Goal: Transaction & Acquisition: Book appointment/travel/reservation

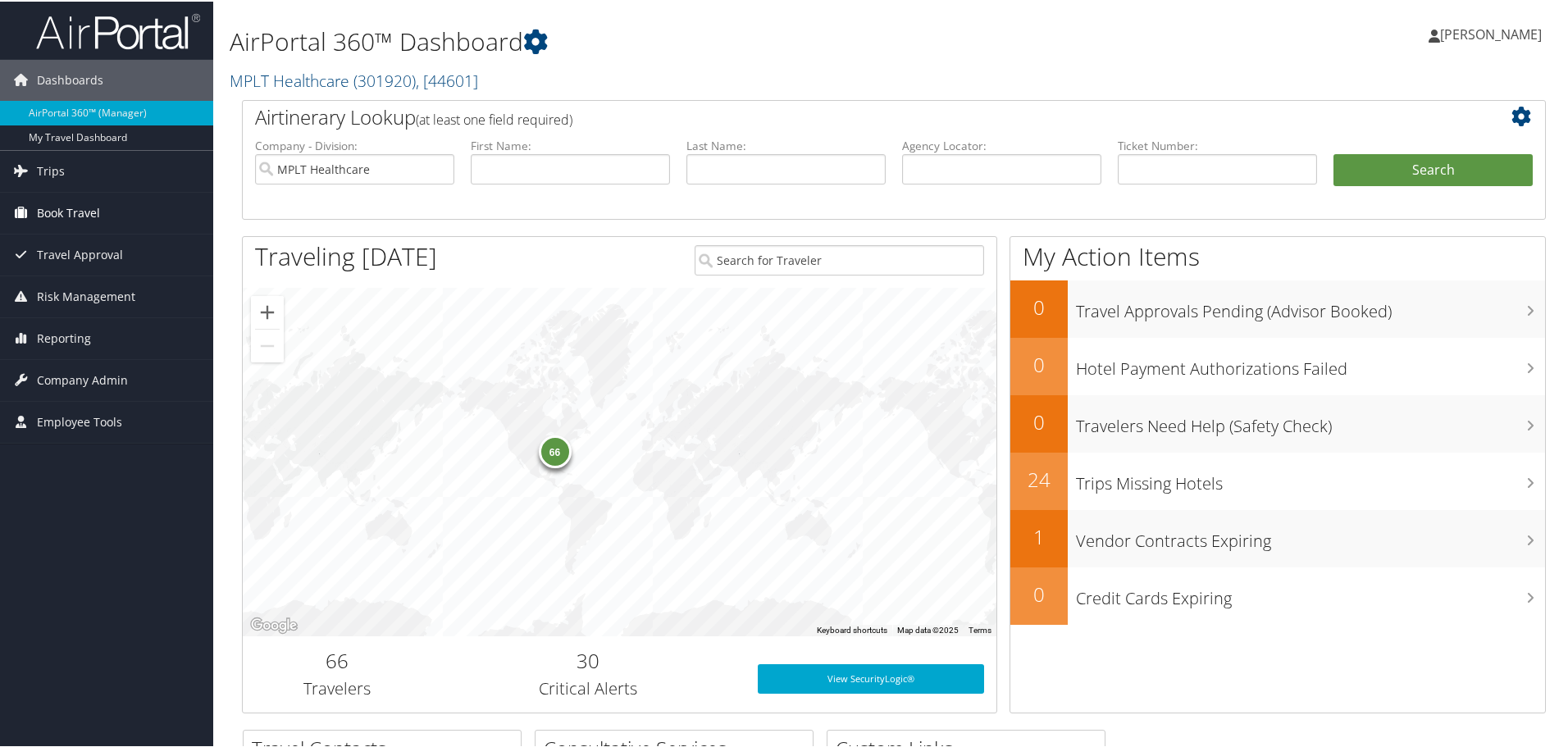
click at [55, 209] on span "Book Travel" at bounding box center [69, 211] width 63 height 41
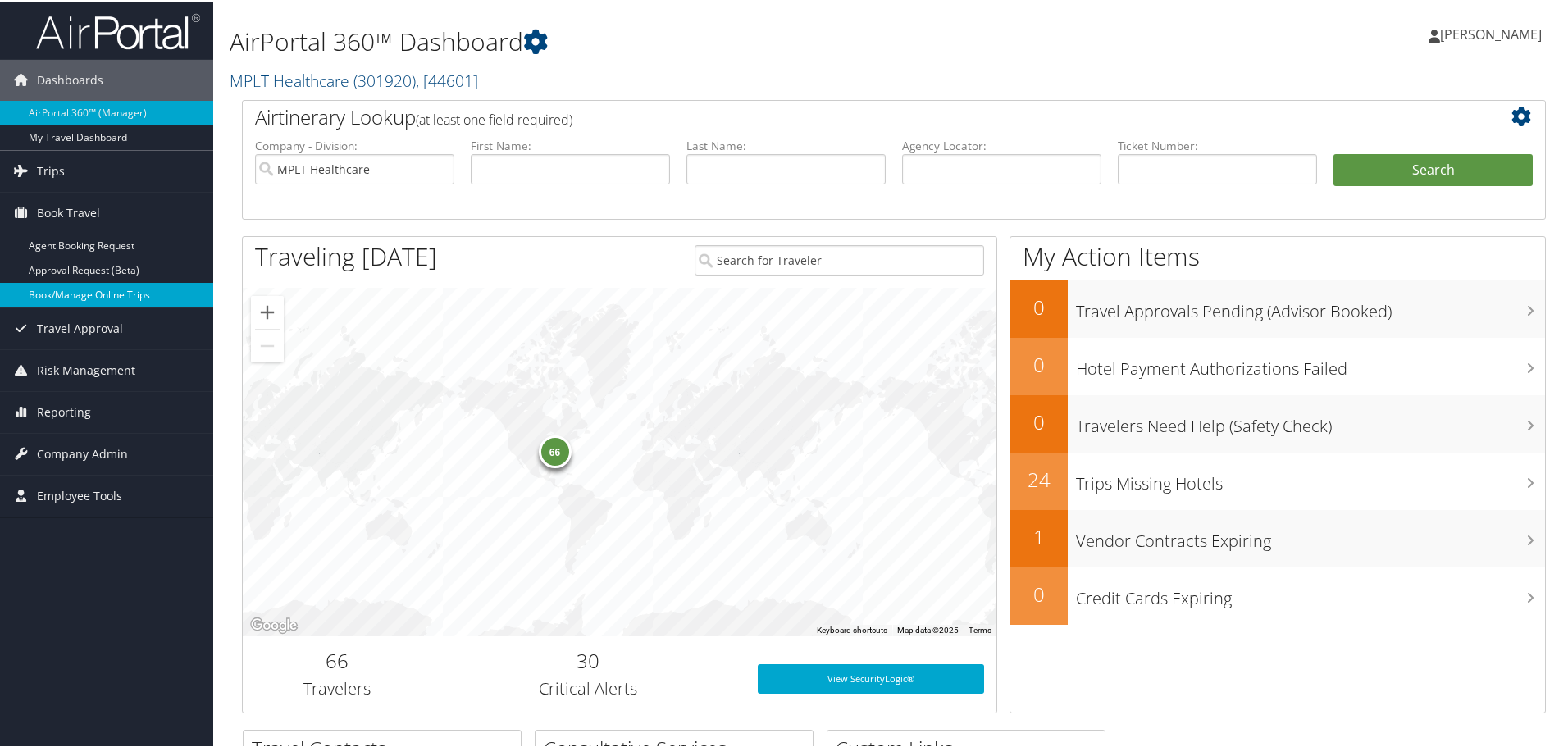
click at [74, 293] on link "Book/Manage Online Trips" at bounding box center [106, 294] width 213 height 25
